Goal: Book appointment/travel/reservation

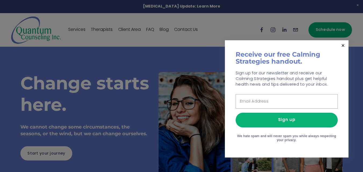
click at [189, 63] on div at bounding box center [181, 86] width 363 height 172
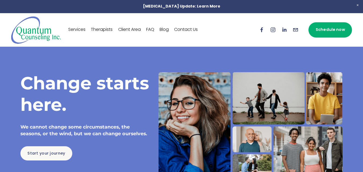
click at [98, 32] on link "Therapists" at bounding box center [102, 30] width 22 height 9
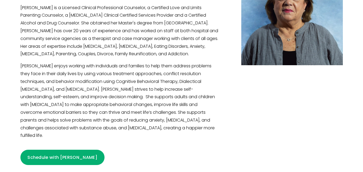
scroll to position [1175, 0]
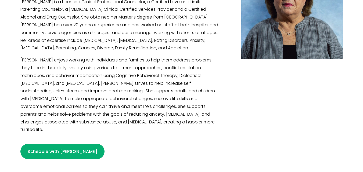
drag, startPoint x: 217, startPoint y: 153, endPoint x: 187, endPoint y: 153, distance: 29.6
copy p "[PHONE_NUMBER]"
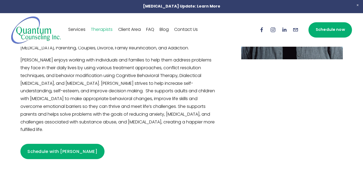
copy p "(630) 707-7217"
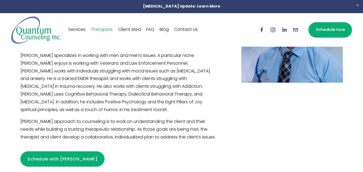
scroll to position [233, 0]
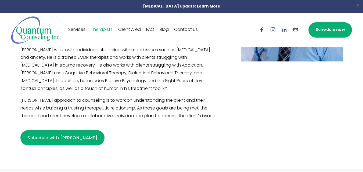
click at [64, 134] on link "Schedule with Craig" at bounding box center [62, 137] width 84 height 15
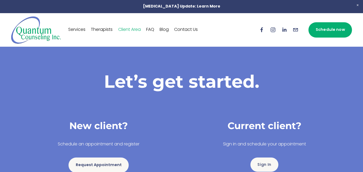
click at [106, 29] on link "Therapists" at bounding box center [102, 30] width 22 height 9
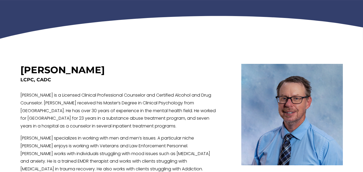
scroll to position [161, 0]
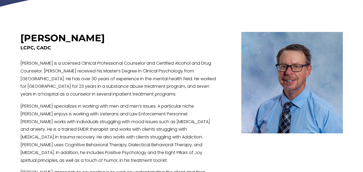
drag, startPoint x: 24, startPoint y: 41, endPoint x: 91, endPoint y: 42, distance: 67.2
click at [91, 42] on div "Craig K. Boura" at bounding box center [119, 38] width 199 height 13
copy h3 "Craig K. Boura"
